Goal: Task Accomplishment & Management: Manage account settings

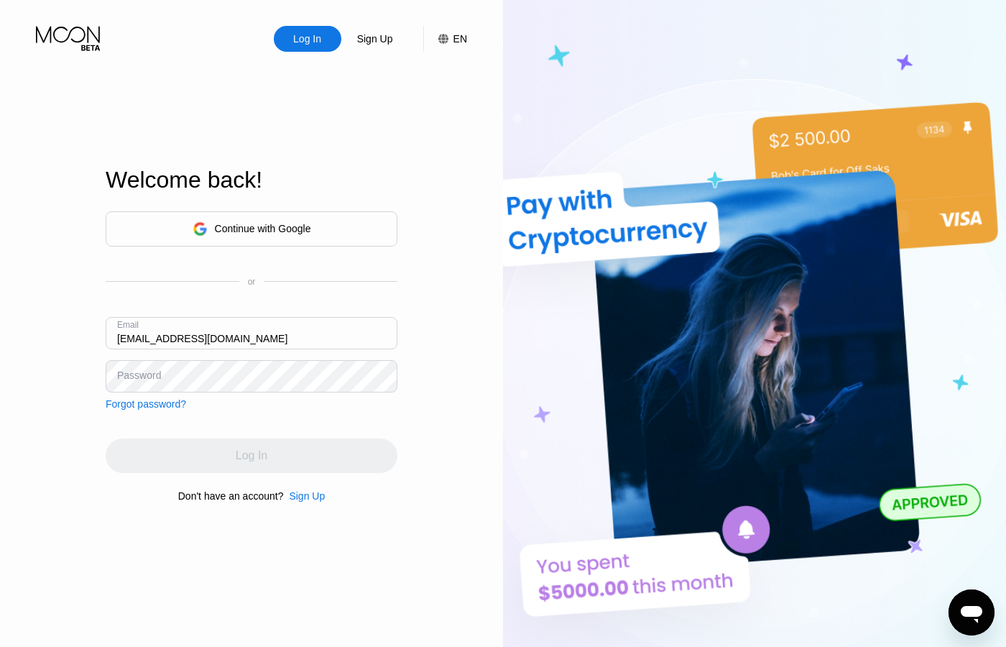
type input "[EMAIL_ADDRESS][DOMAIN_NAME]"
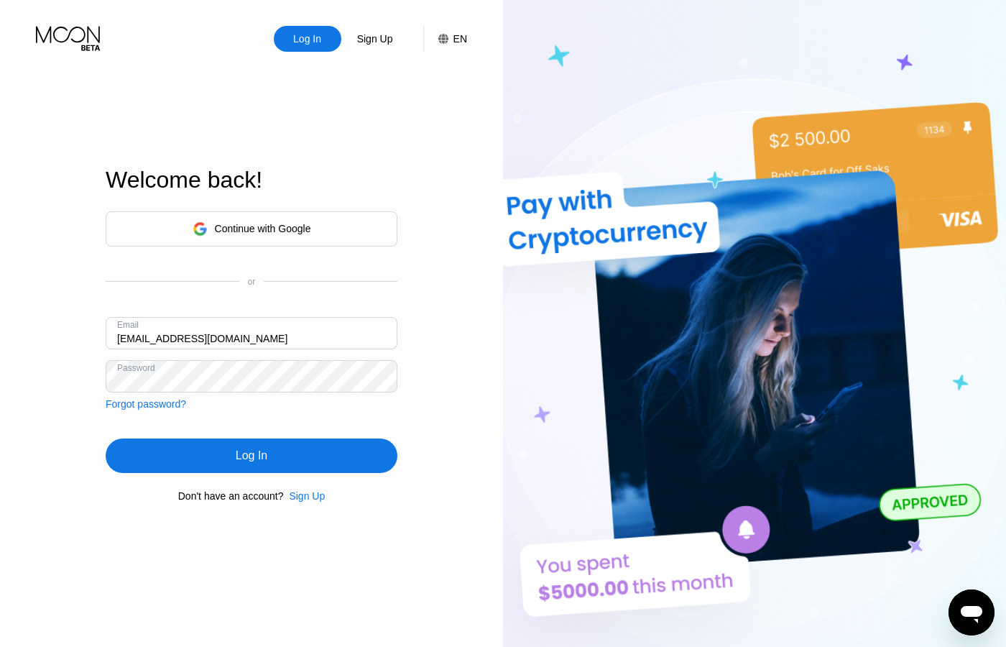
click at [282, 456] on div "Log In" at bounding box center [252, 456] width 292 height 35
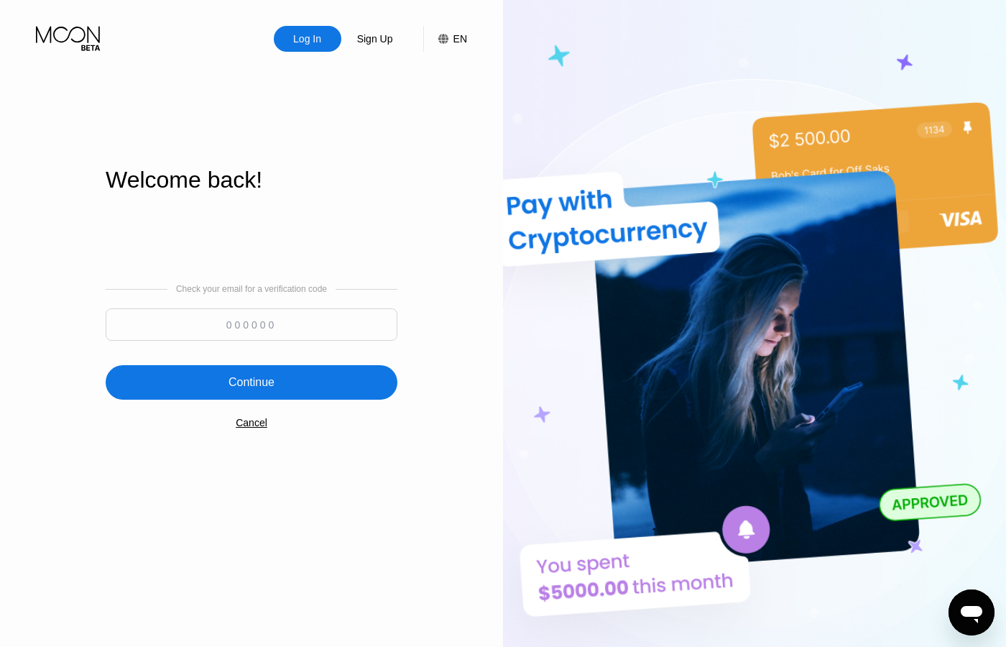
paste input "917136"
type input "917136"
click at [263, 389] on div "Continue" at bounding box center [252, 382] width 46 height 14
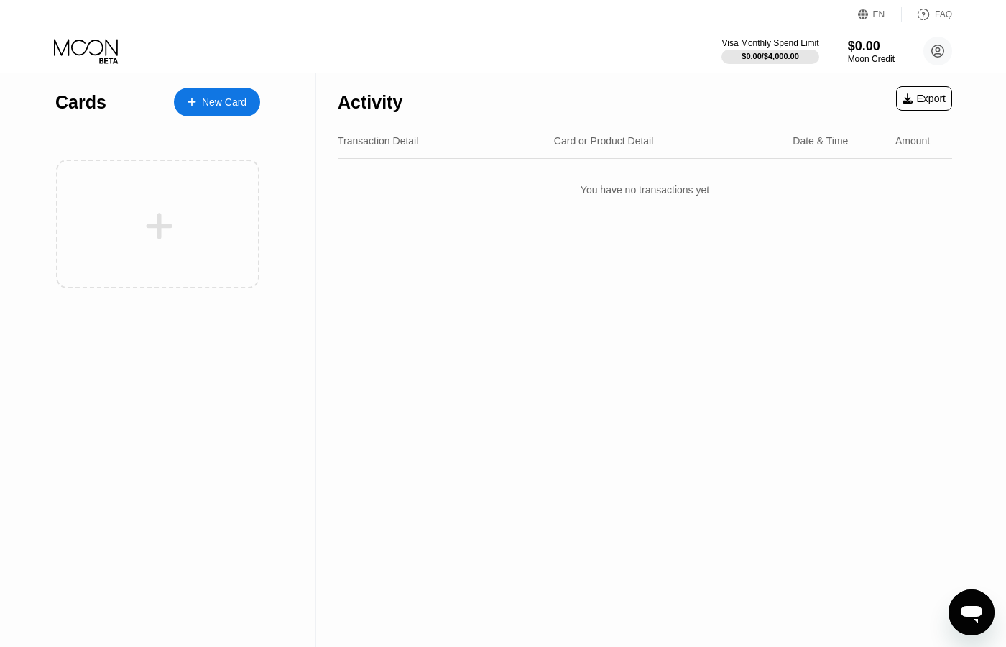
click at [235, 108] on div "New Card" at bounding box center [224, 102] width 45 height 12
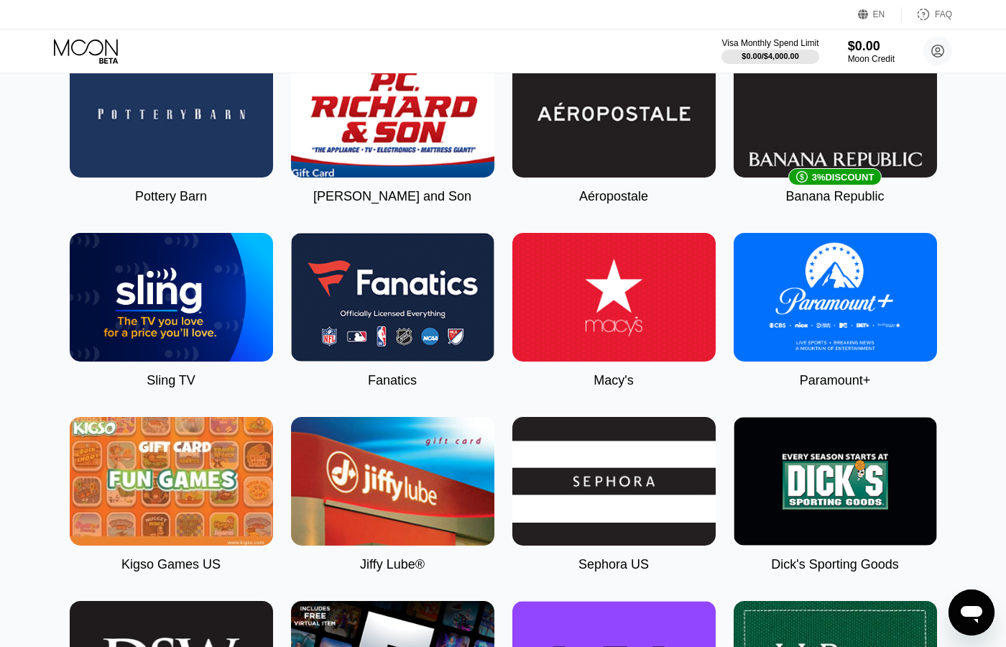
scroll to position [1393, 0]
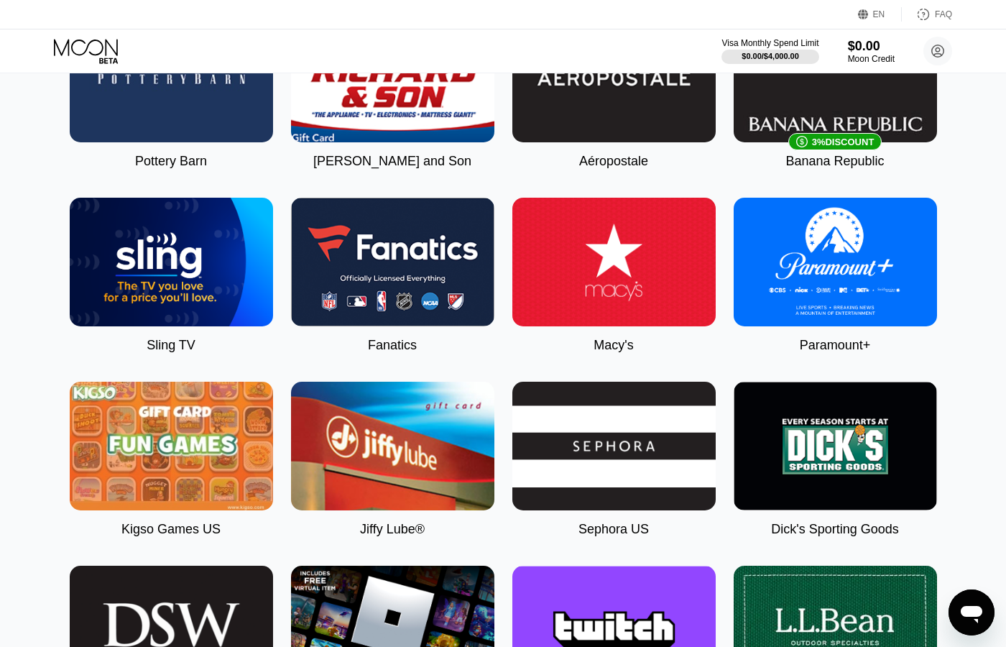
drag, startPoint x: 165, startPoint y: 367, endPoint x: 168, endPoint y: 347, distance: 19.7
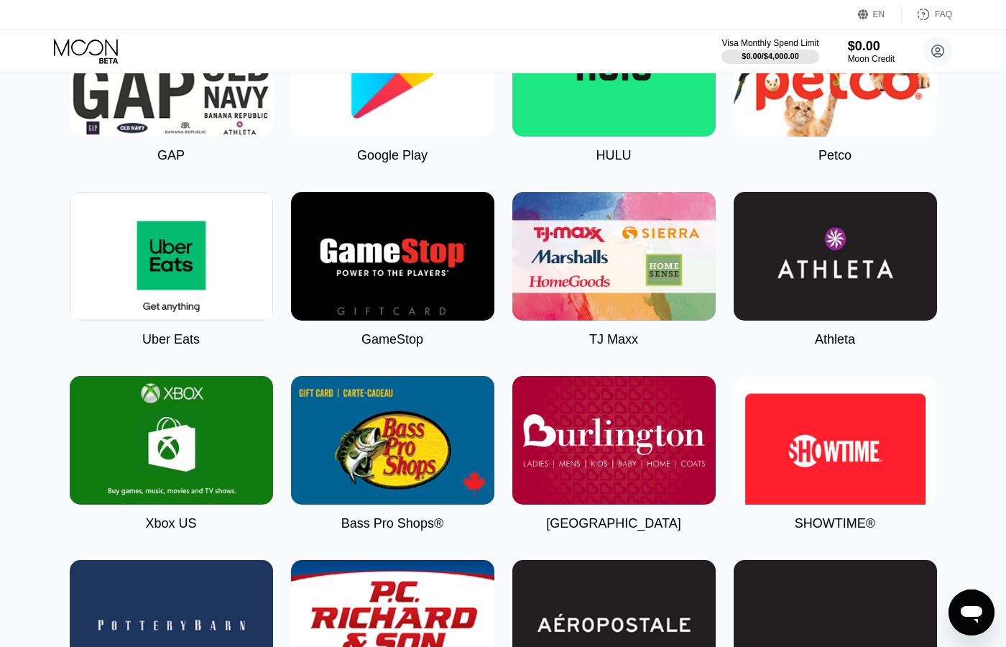
scroll to position [0, 0]
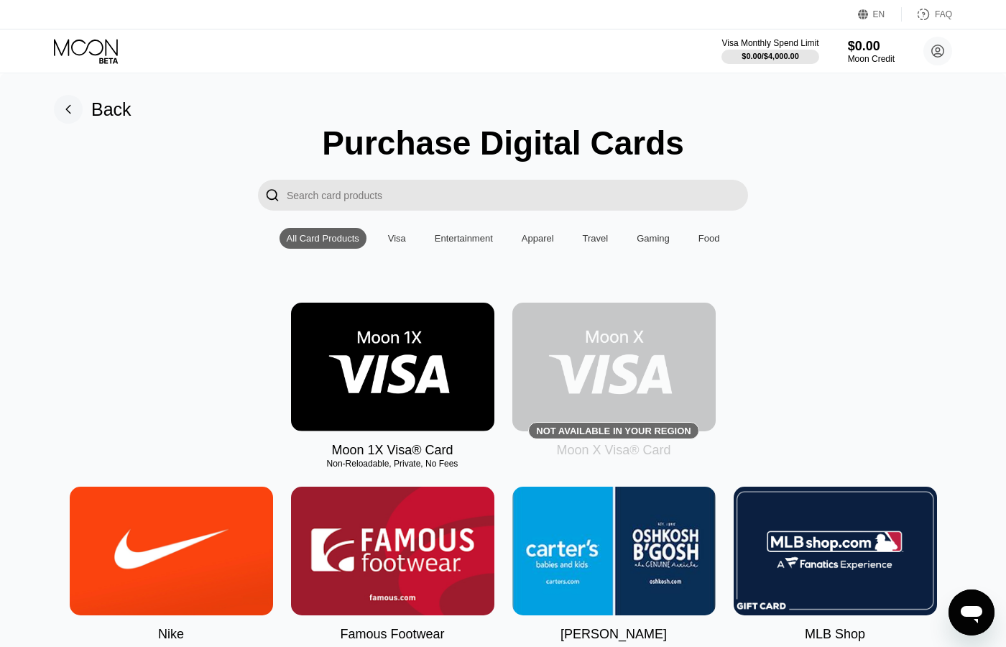
click at [127, 109] on div "Back" at bounding box center [111, 109] width 40 height 21
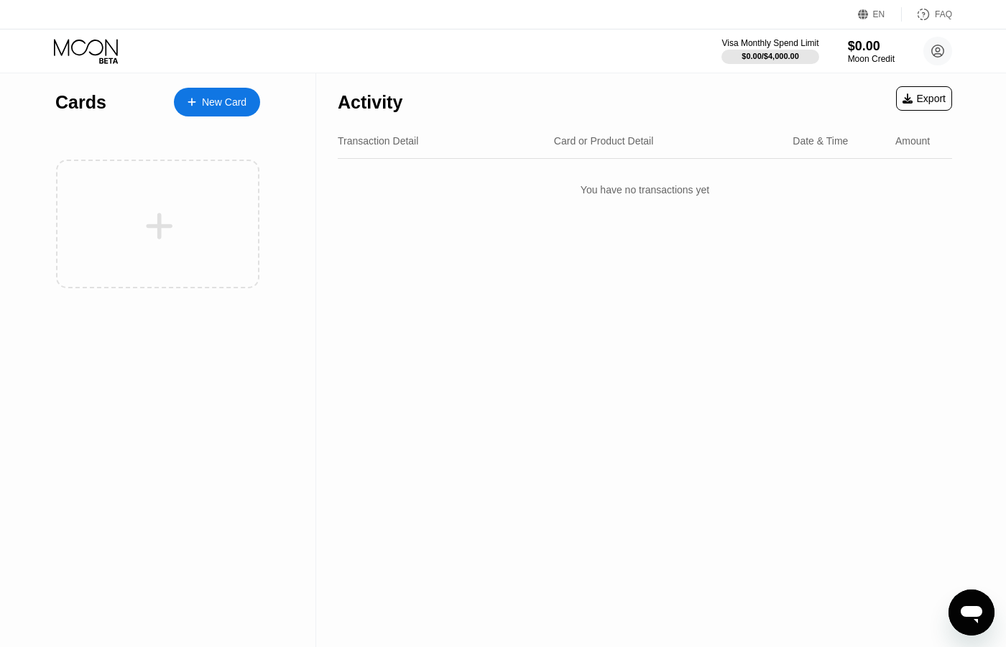
click at [241, 101] on div "New Card" at bounding box center [224, 102] width 45 height 12
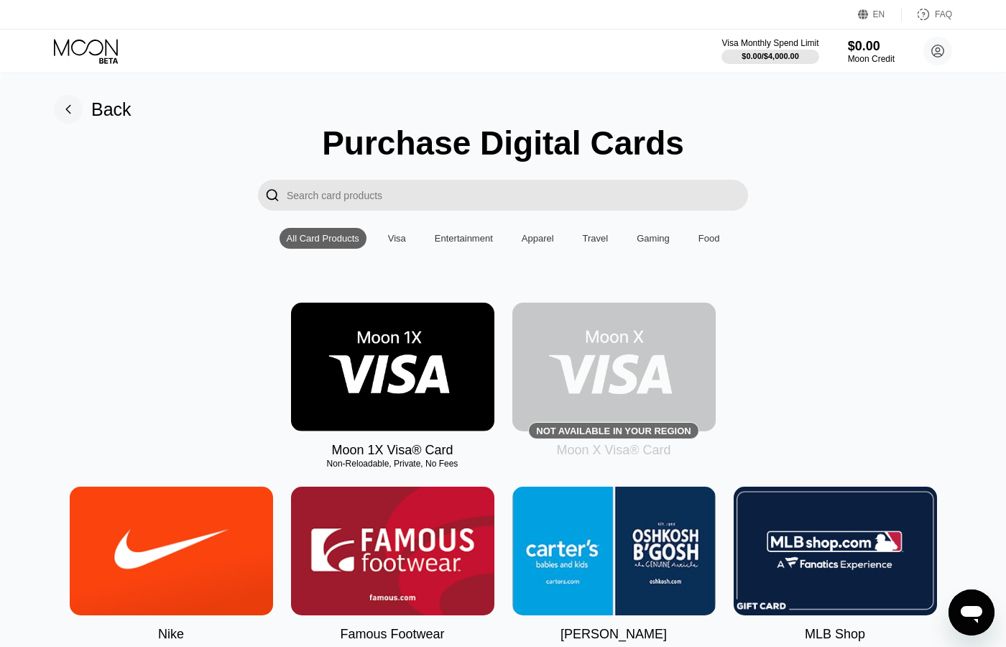
click at [403, 244] on div "Visa" at bounding box center [397, 238] width 18 height 11
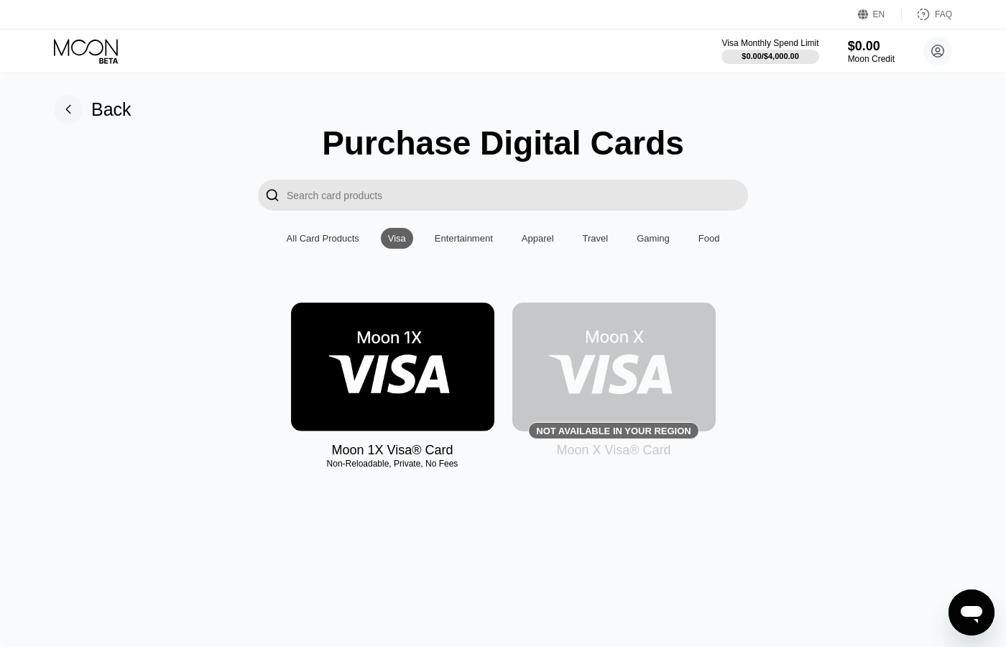
click at [591, 361] on img at bounding box center [614, 367] width 203 height 129
click at [439, 393] on img at bounding box center [392, 367] width 203 height 129
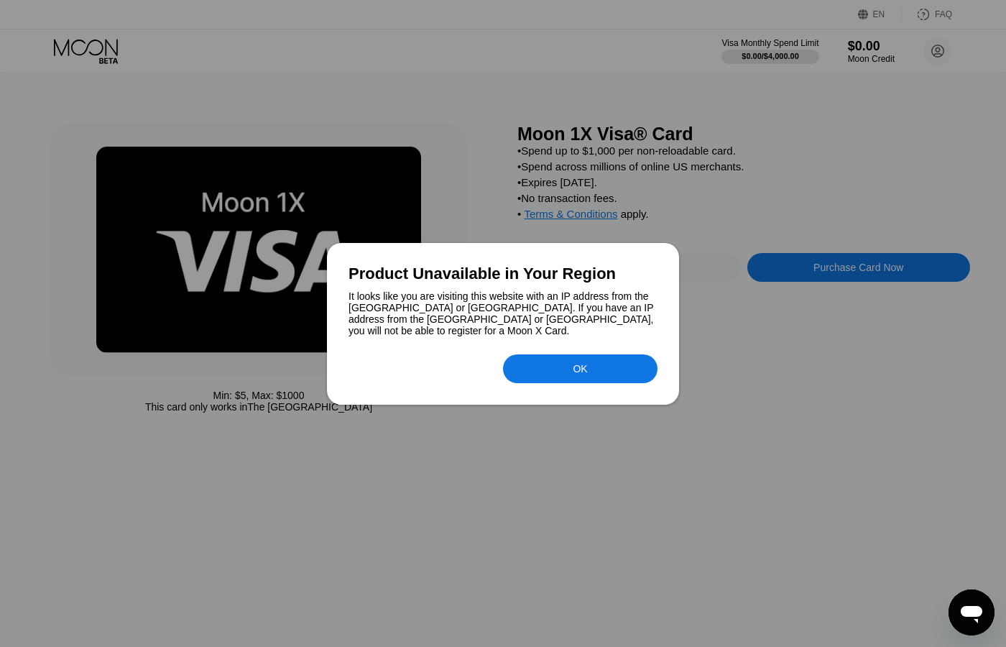
click at [534, 365] on div "OK" at bounding box center [580, 368] width 155 height 29
